Goal: Find specific page/section: Find specific page/section

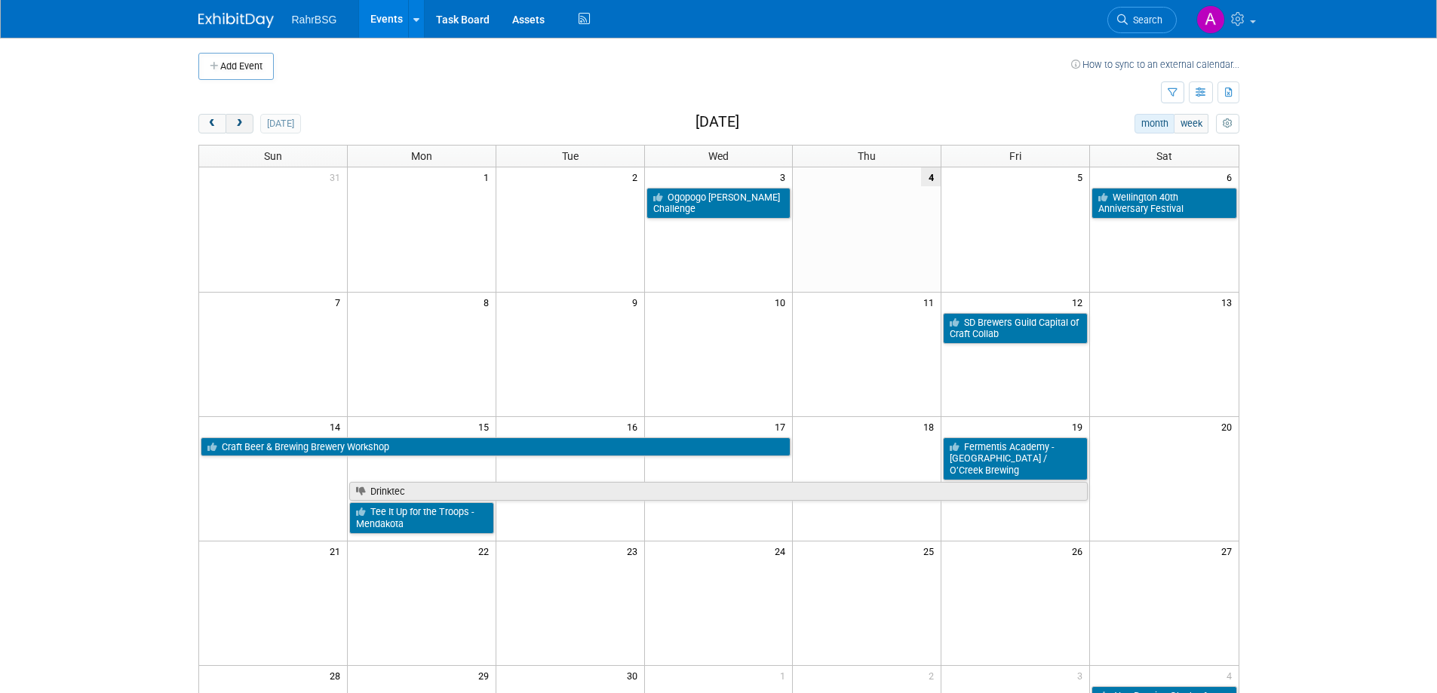
click at [235, 124] on span "next" at bounding box center [239, 124] width 11 height 10
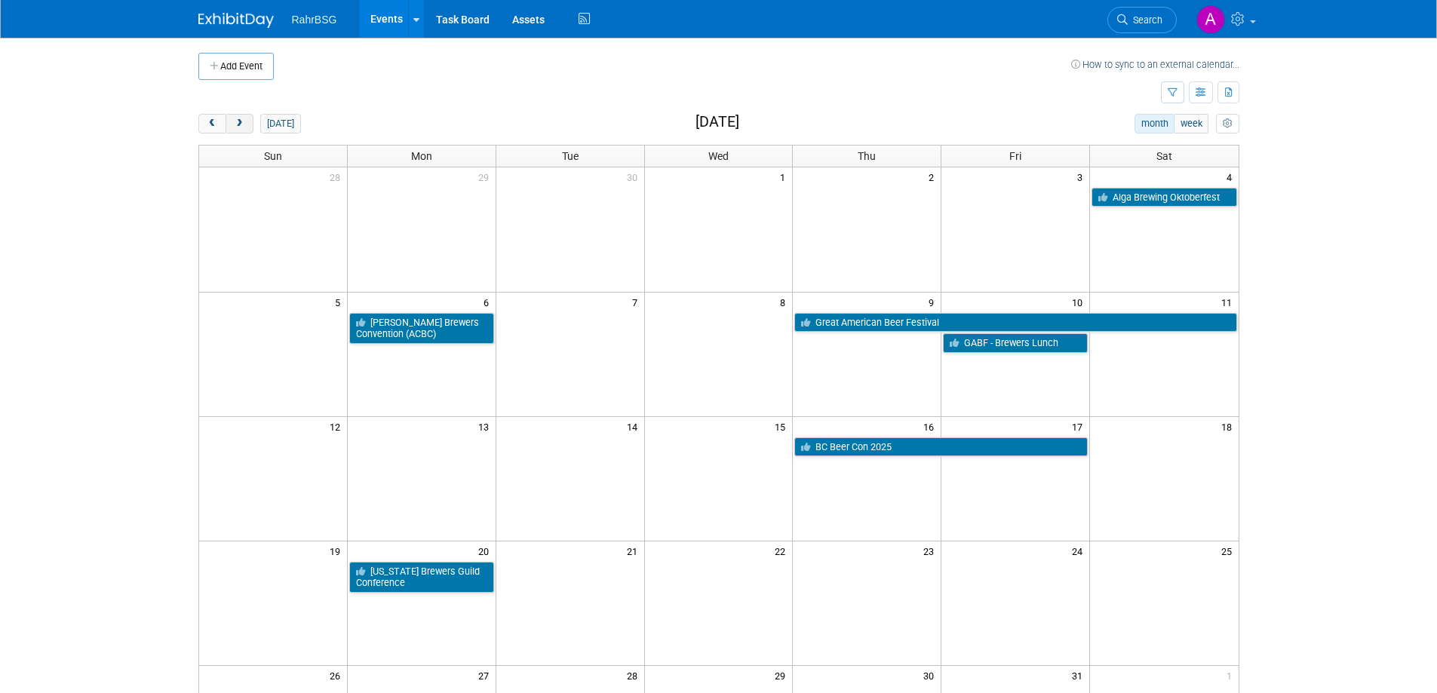
click at [235, 124] on span "next" at bounding box center [239, 124] width 11 height 10
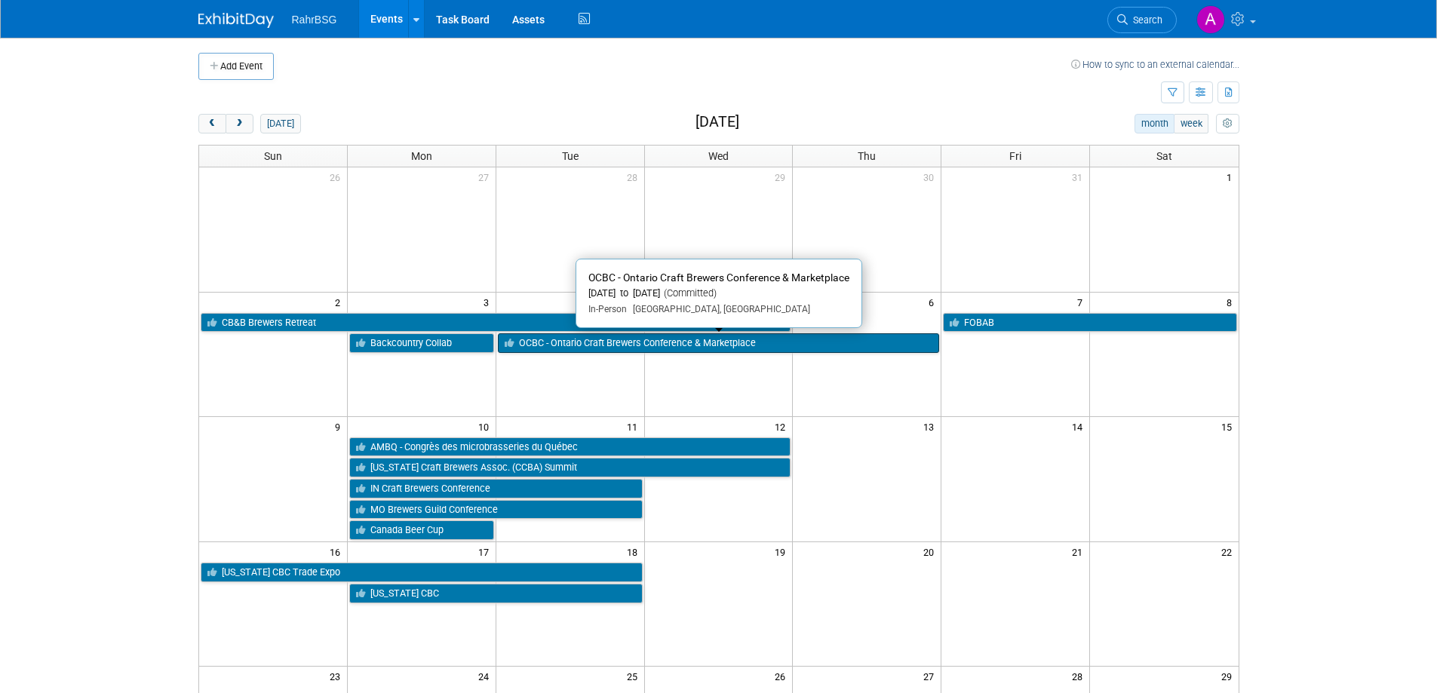
click at [624, 343] on link "OCBC - Ontario Craft Brewers Conference & Marketplace" at bounding box center [719, 343] width 442 height 20
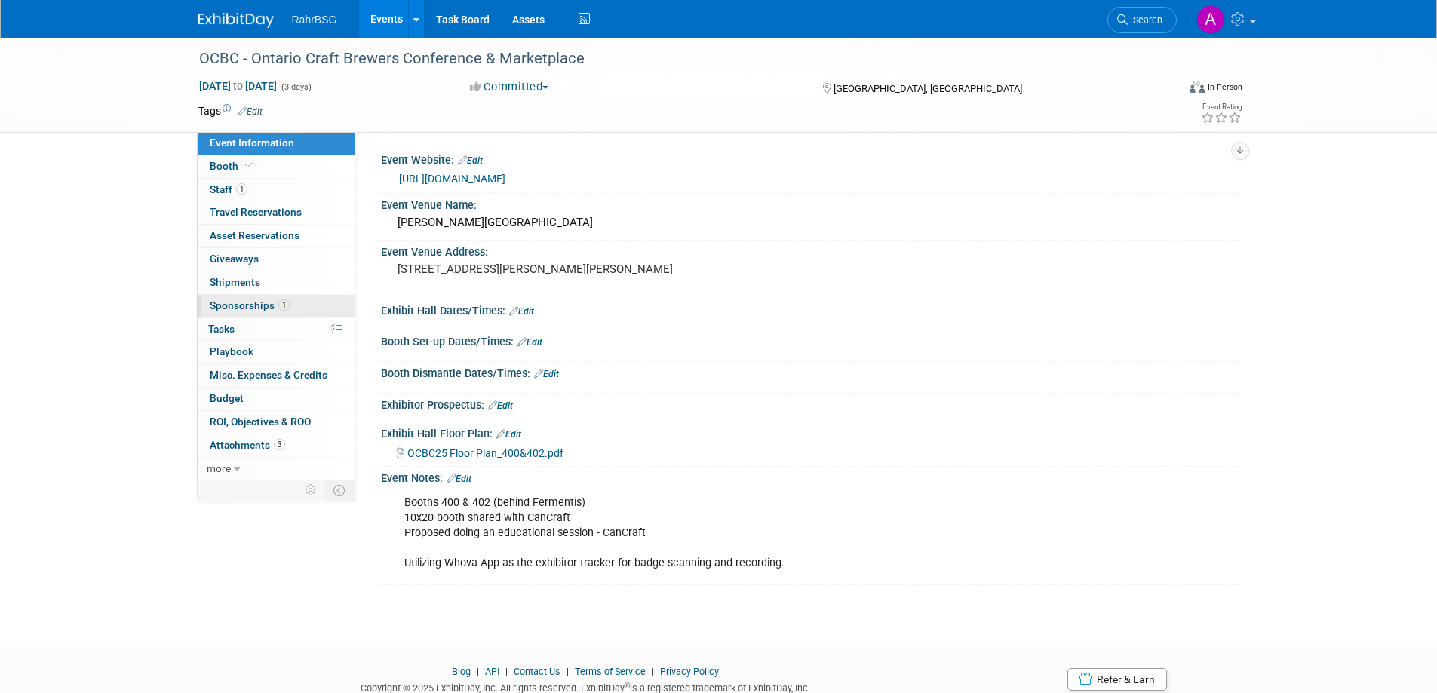
click at [248, 305] on span "Sponsorships 1" at bounding box center [250, 305] width 80 height 12
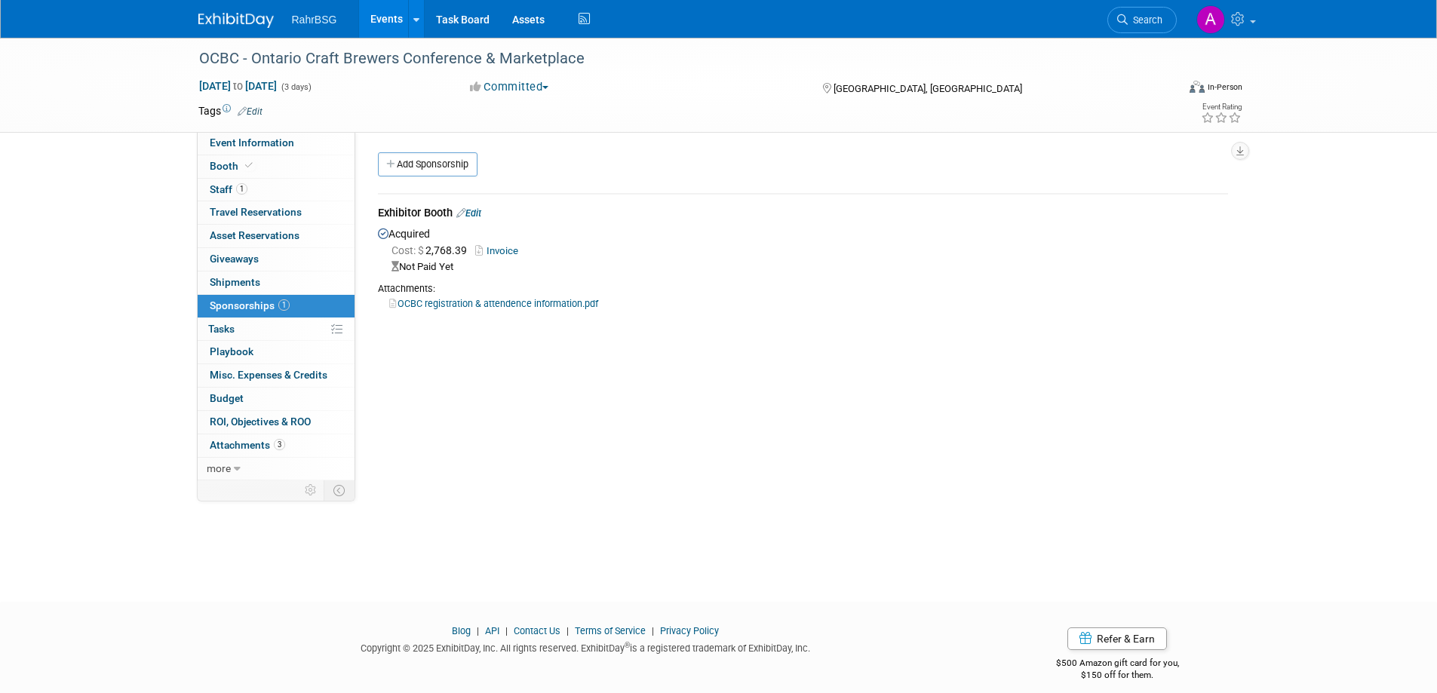
click at [506, 250] on link "Invoice" at bounding box center [499, 250] width 49 height 11
